Goal: Transaction & Acquisition: Purchase product/service

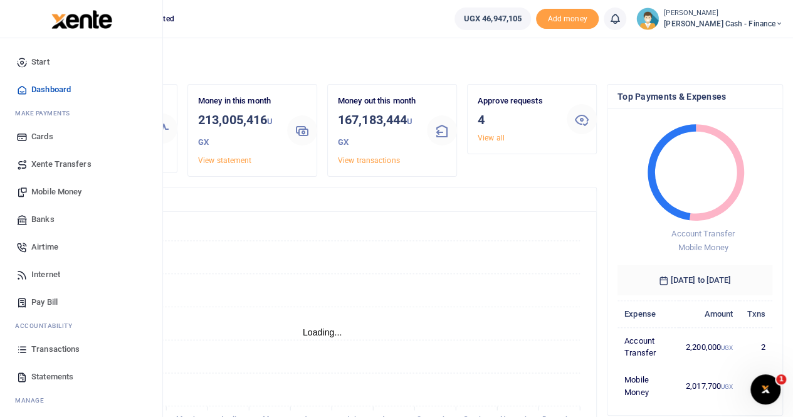
click at [43, 191] on span "Mobile Money" at bounding box center [56, 192] width 50 height 13
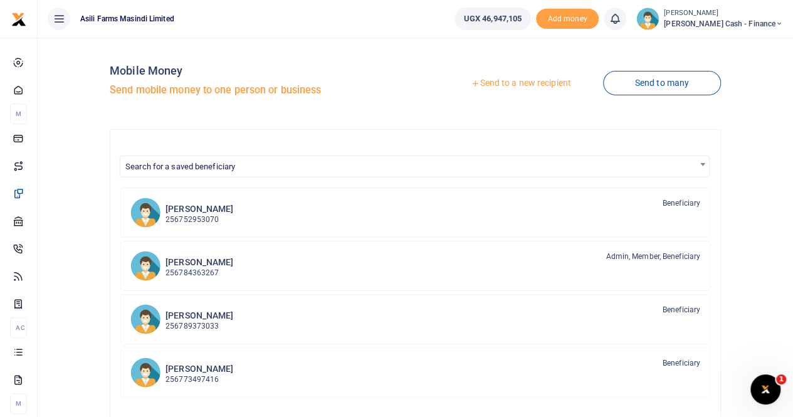
drag, startPoint x: 523, startPoint y: 86, endPoint x: 515, endPoint y: 86, distance: 7.5
click at [522, 86] on div at bounding box center [396, 208] width 793 height 417
click at [504, 80] on link "Send to a new recipient" at bounding box center [521, 83] width 164 height 23
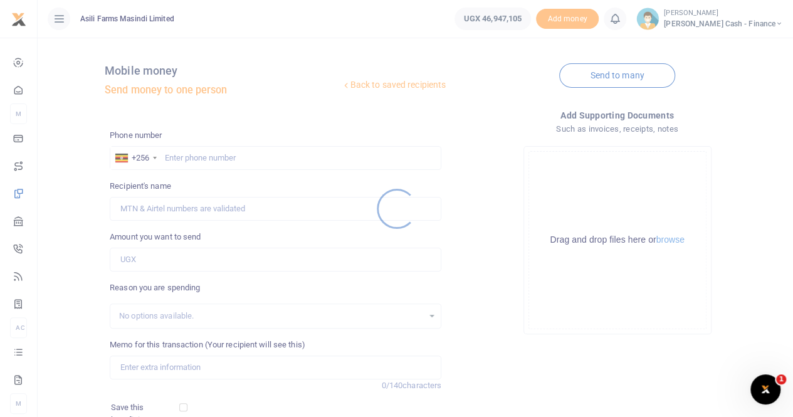
click at [200, 154] on div at bounding box center [396, 208] width 793 height 417
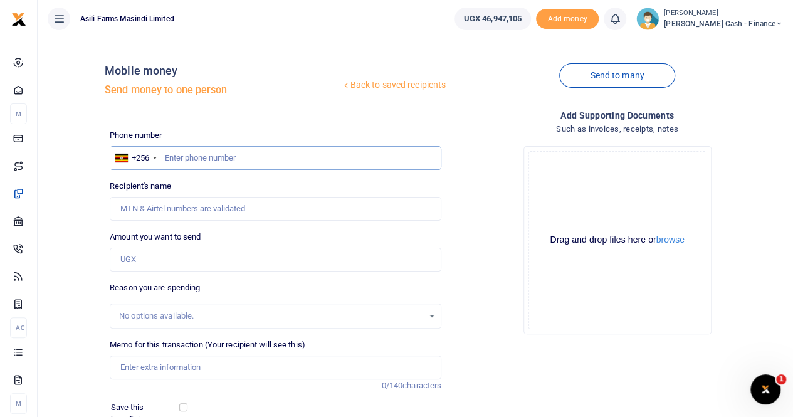
click at [179, 155] on input "text" at bounding box center [276, 158] width 332 height 24
type input "0773497416"
type input "Winfred Nyakato"
click at [179, 208] on input "Winfred Nyakato" at bounding box center [276, 209] width 332 height 24
click at [211, 209] on input "Found" at bounding box center [276, 209] width 332 height 24
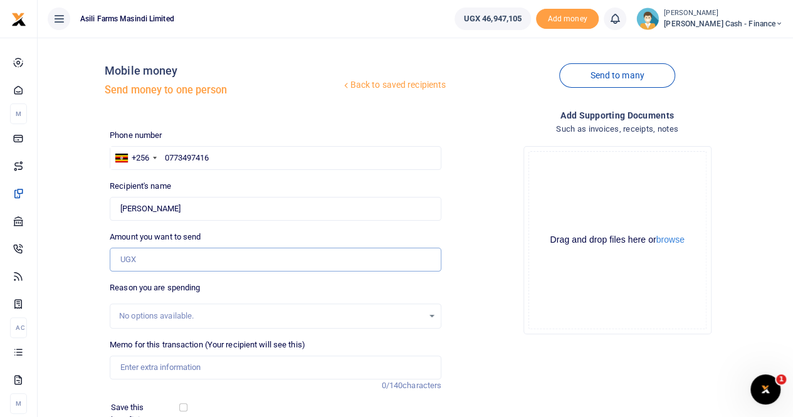
click at [154, 258] on input "Amount you want to send" at bounding box center [276, 260] width 332 height 24
type input "300,000"
click at [152, 362] on input "Memo for this transaction (Your recipient will see this)" at bounding box center [276, 368] width 332 height 24
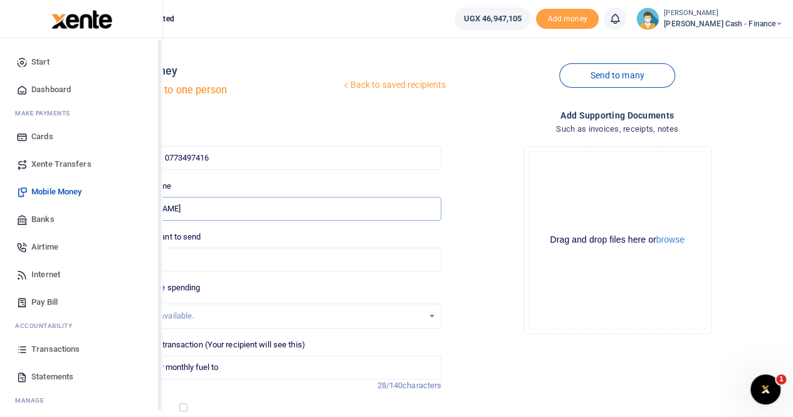
drag, startPoint x: 196, startPoint y: 211, endPoint x: 26, endPoint y: 210, distance: 169.9
click at [26, 210] on body "Start Dashboard M ake Payments Cards Xente Transfers Mobile Money Banks Airtime…" at bounding box center [396, 278] width 793 height 556
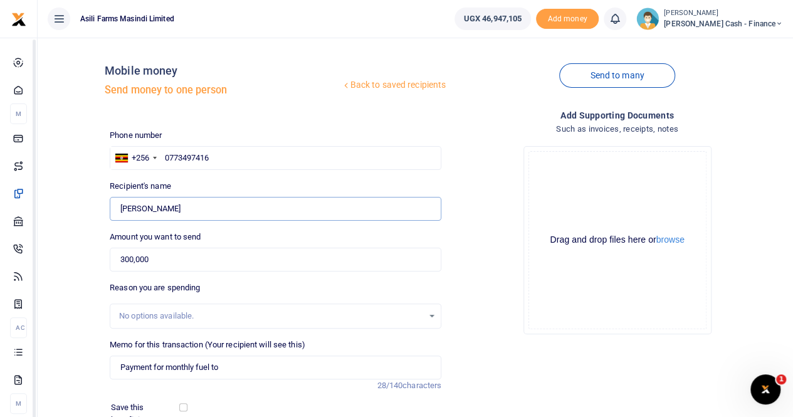
click at [193, 205] on input "Found" at bounding box center [276, 209] width 332 height 24
drag, startPoint x: 194, startPoint y: 206, endPoint x: 89, endPoint y: 209, distance: 105.4
click at [89, 209] on div "Back to saved recipients Mobile money Send money to one person Send to many Pho…" at bounding box center [416, 280] width 746 height 465
click at [271, 365] on input "Payment for monthly fuel to" at bounding box center [276, 368] width 332 height 24
paste input "Winfred Nyakato"
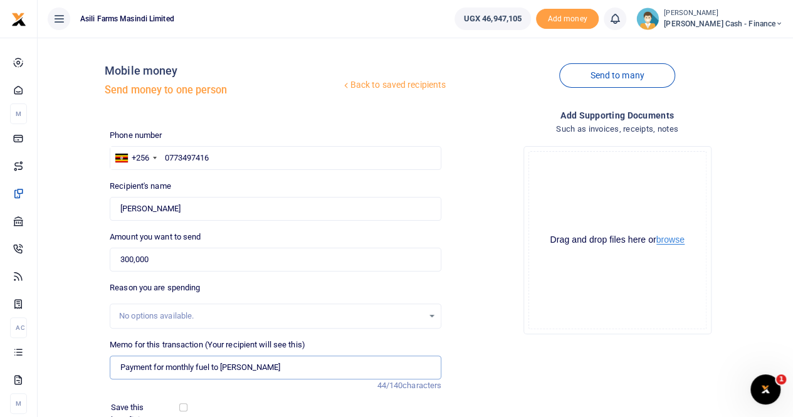
type input "Payment for monthly fuel to Winfred Nyakato"
click at [665, 241] on button "browse" at bounding box center [670, 239] width 28 height 9
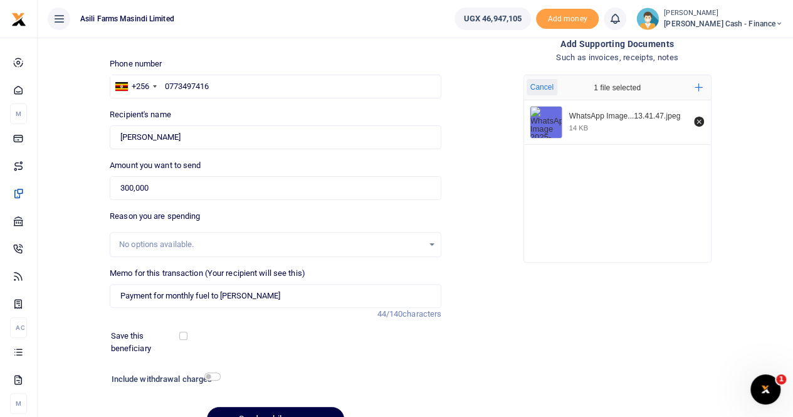
scroll to position [137, 0]
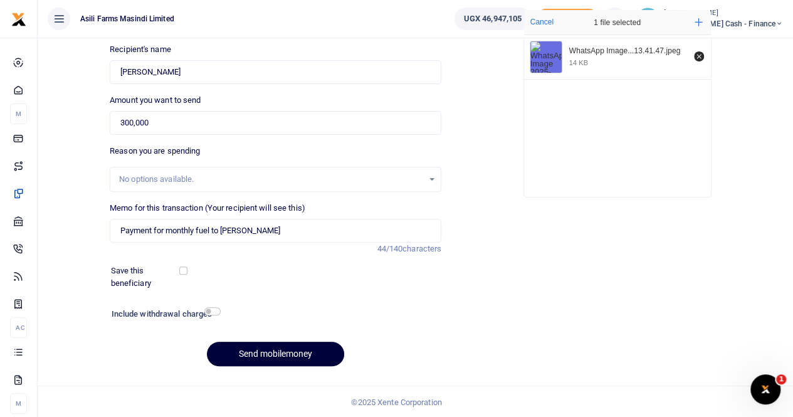
click at [241, 347] on button "Send mobilemoney" at bounding box center [275, 354] width 137 height 24
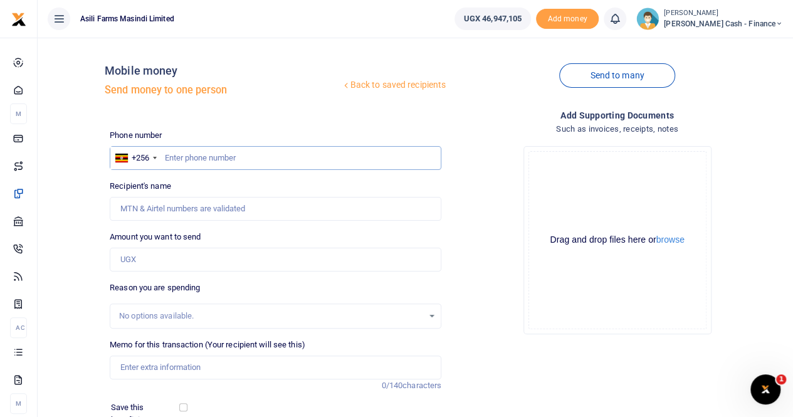
click at [189, 154] on input "text" at bounding box center [276, 158] width 332 height 24
type input "782446069"
type input "Ruth Mubbala Nabejja"
type input "782446069"
click at [155, 258] on input "Amount you want to send" at bounding box center [276, 260] width 332 height 24
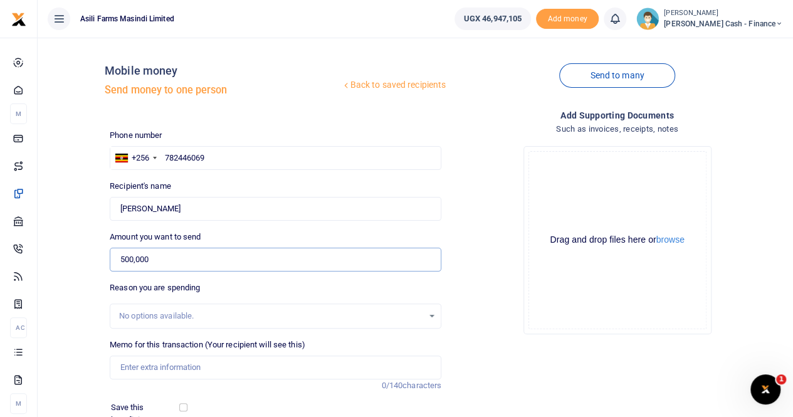
type input "500,000"
click at [162, 362] on input "Memo for this transaction (Your recipient will see this)" at bounding box center [276, 368] width 332 height 24
drag, startPoint x: 166, startPoint y: 209, endPoint x: 85, endPoint y: 203, distance: 81.2
click at [85, 204] on div "Back to saved recipients Mobile money Send money to one person Send to many Pho…" at bounding box center [416, 280] width 746 height 465
click at [268, 362] on input "Payment for monthly fuel to" at bounding box center [276, 368] width 332 height 24
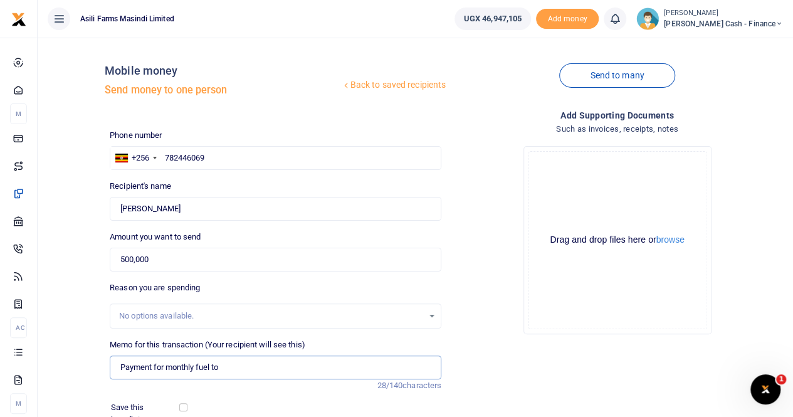
paste input "Ruth Mubbala Nabejja"
type input "Payment for monthly fuel to Ruth Mubbala Nabejja"
click at [663, 240] on button "browse" at bounding box center [670, 239] width 28 height 9
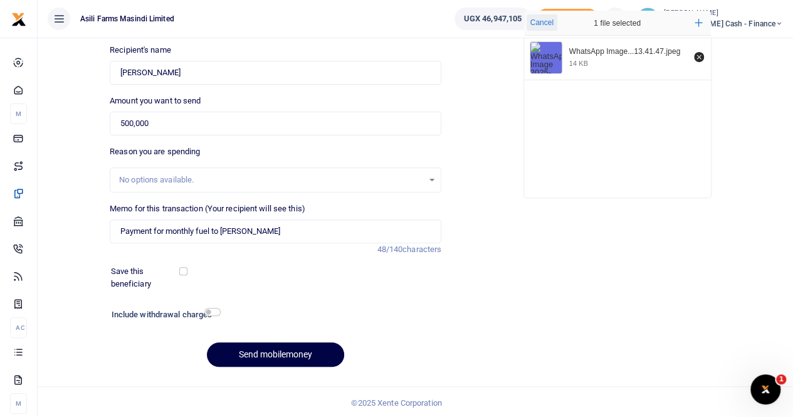
scroll to position [137, 0]
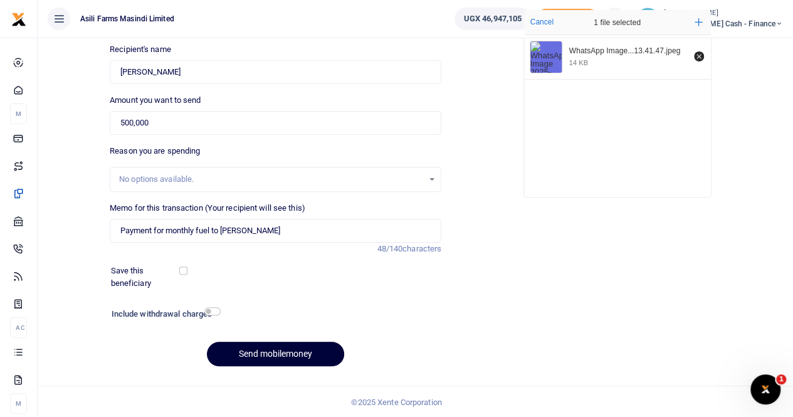
click at [270, 352] on button "Send mobilemoney" at bounding box center [275, 354] width 137 height 24
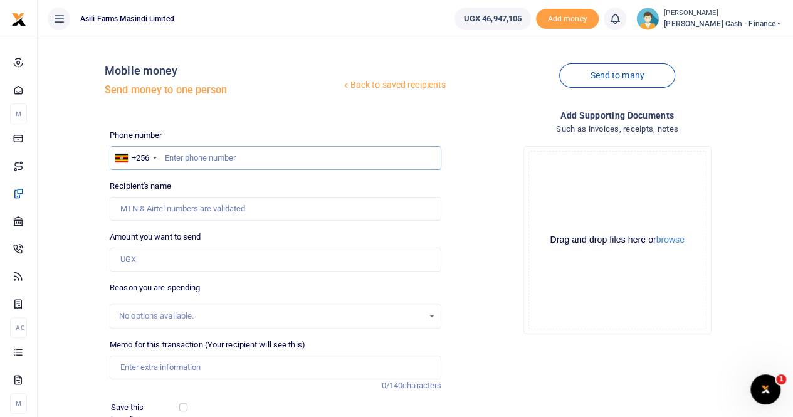
click at [186, 162] on input "text" at bounding box center [276, 158] width 332 height 24
type input "784363267"
type input "[PERSON_NAME]"
type input "784363267"
click at [166, 369] on input "Memo for this transaction (Your recipient will see this)" at bounding box center [276, 368] width 332 height 24
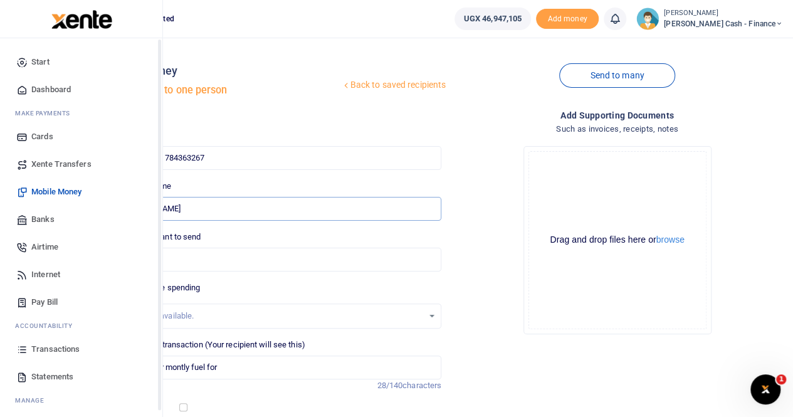
drag, startPoint x: 190, startPoint y: 208, endPoint x: 28, endPoint y: 208, distance: 162.4
click at [28, 208] on body "Start Dashboard M ake Payments Cards Xente Transfers Mobile Money Banks Airtime…" at bounding box center [396, 278] width 793 height 556
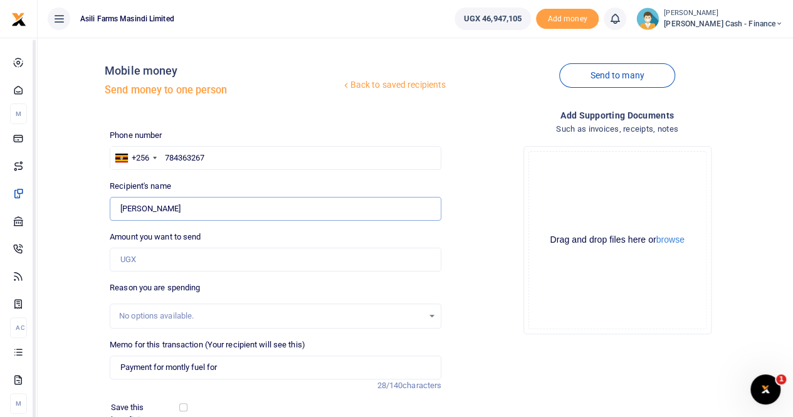
click at [199, 210] on input "Found" at bounding box center [276, 209] width 332 height 24
drag, startPoint x: 199, startPoint y: 210, endPoint x: 85, endPoint y: 211, distance: 113.5
click at [85, 211] on div "Back to saved recipients Mobile money Send money to one person Send to many Pho…" at bounding box center [416, 280] width 746 height 465
click at [261, 364] on input "Payment for montly fuel for" at bounding box center [276, 368] width 332 height 24
paste input "[PERSON_NAME]"
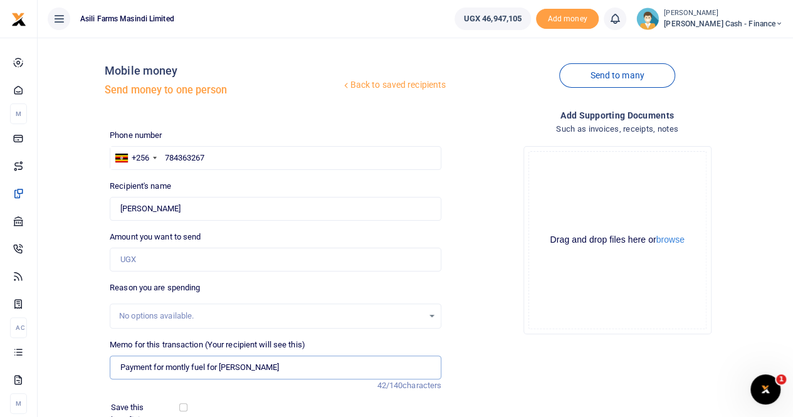
click at [216, 366] on input "Payment for montly fuel for [PERSON_NAME]" at bounding box center [276, 368] width 332 height 24
click at [221, 364] on input "Payment for montly fuel for [PERSON_NAME]" at bounding box center [276, 368] width 332 height 24
type input "Payment for montly fuel to [PERSON_NAME]"
click at [664, 239] on button "browse" at bounding box center [670, 239] width 28 height 9
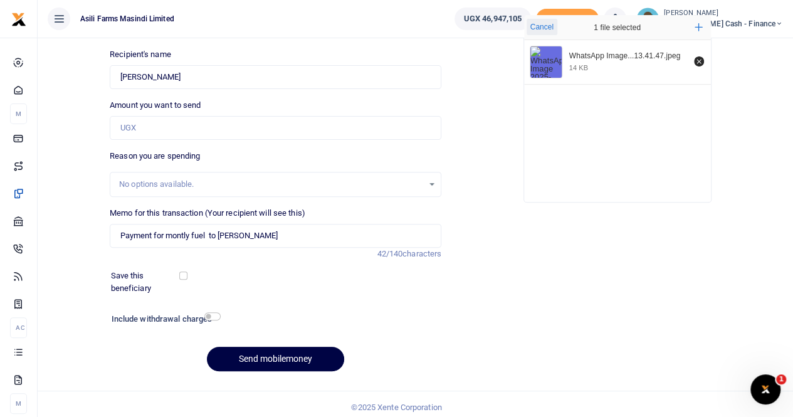
scroll to position [137, 0]
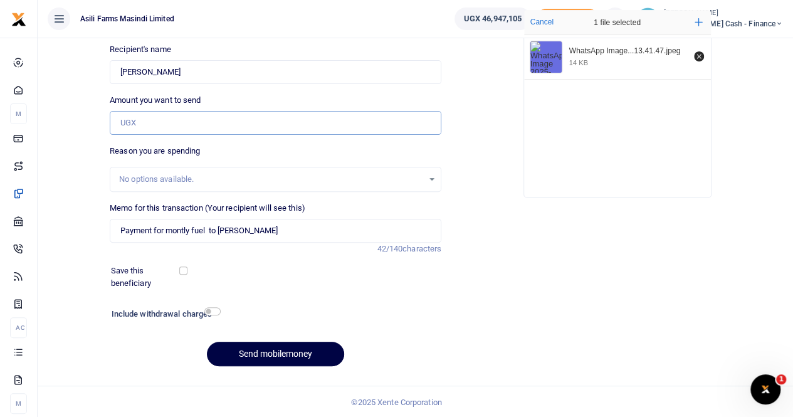
click at [171, 126] on input "Amount you want to send" at bounding box center [276, 123] width 332 height 24
type input "600,000"
click at [275, 350] on button "Send mobilemoney" at bounding box center [275, 354] width 137 height 24
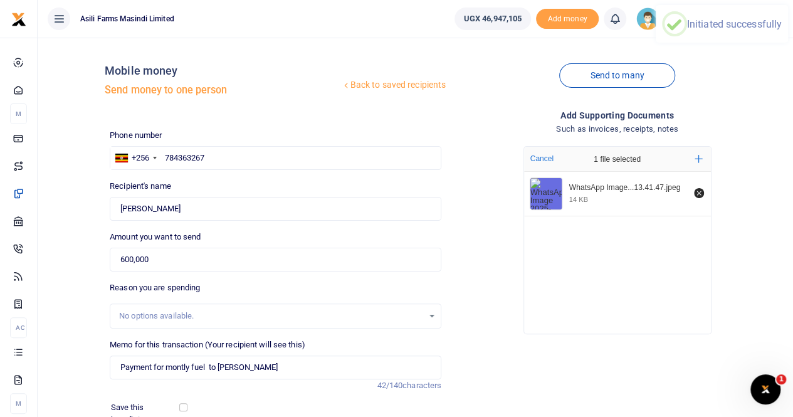
scroll to position [0, 0]
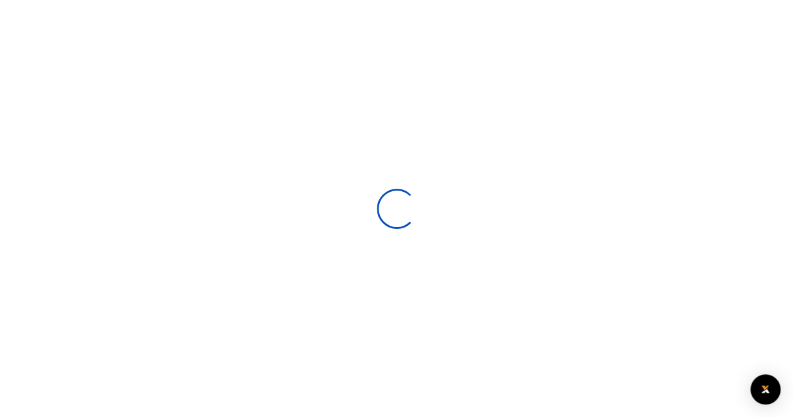
select select
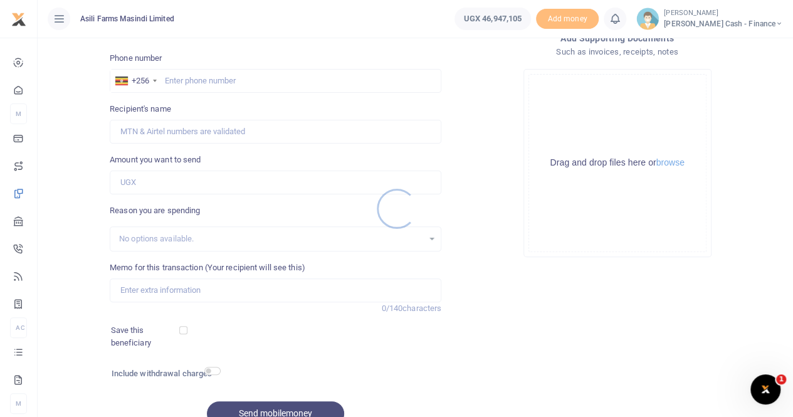
scroll to position [137, 0]
